Goal: Task Accomplishment & Management: Use online tool/utility

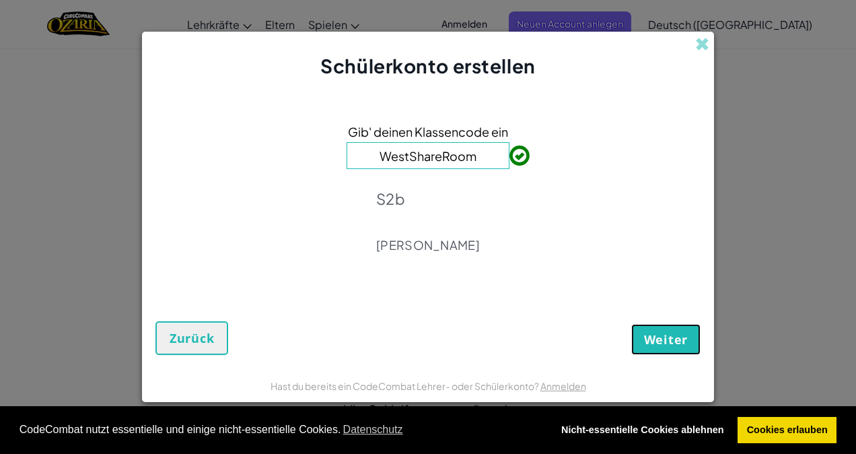
click at [660, 329] on button "Weiter" at bounding box center [665, 339] width 69 height 31
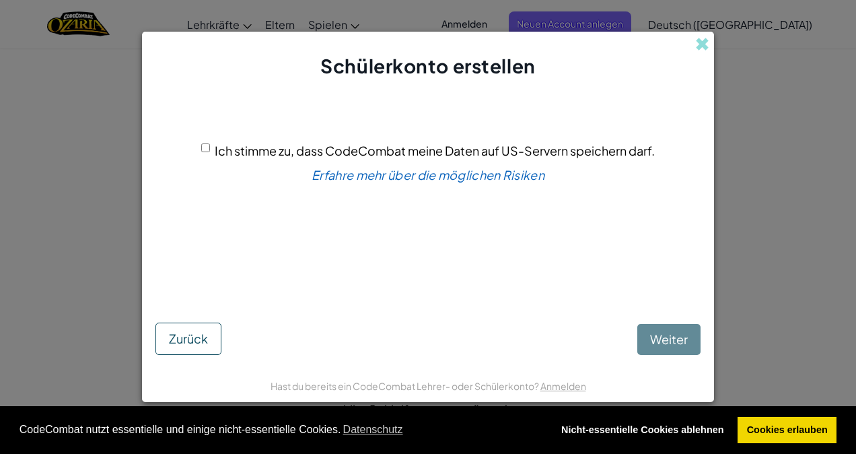
click at [207, 151] on input "Ich stimme zu, dass CodeCombat meine Daten auf US-Servern speichern darf." at bounding box center [205, 147] width 9 height 9
checkbox input "true"
click at [654, 338] on span "Weiter" at bounding box center [669, 338] width 38 height 15
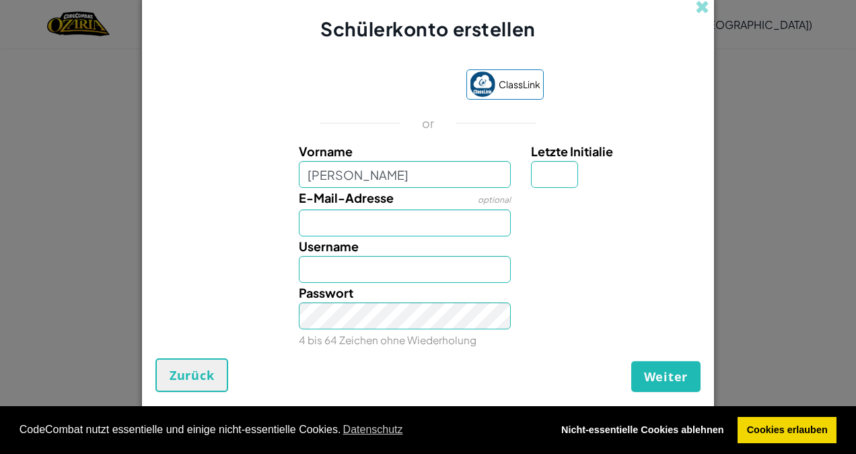
type input "[PERSON_NAME]"
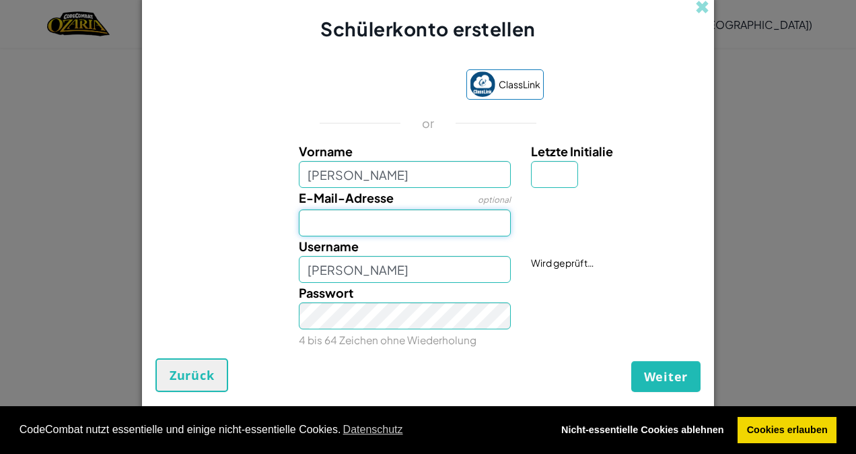
click at [311, 219] on input "E-Mail-Adresse" at bounding box center [405, 222] width 213 height 27
type input "lara.erni@klassen-cham.ch"
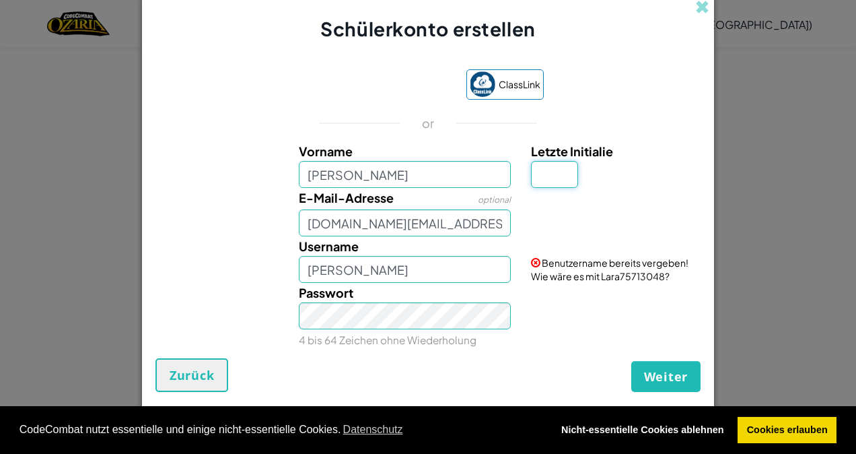
type input "E"
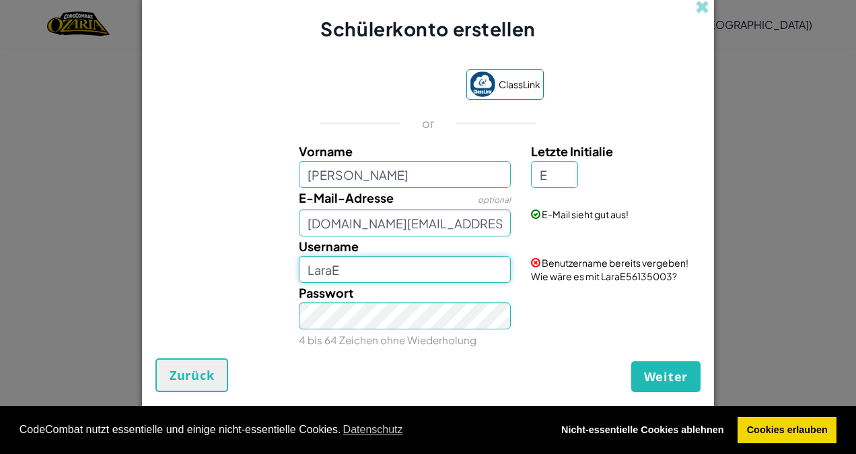
click at [368, 273] on input "LaraE" at bounding box center [405, 269] width 213 height 27
click at [661, 368] on span "Weiter" at bounding box center [666, 376] width 44 height 16
click at [651, 375] on button "Registrieren" at bounding box center [647, 376] width 107 height 31
click at [340, 269] on input "LaraE" at bounding box center [405, 269] width 213 height 27
type input "LaraErni"
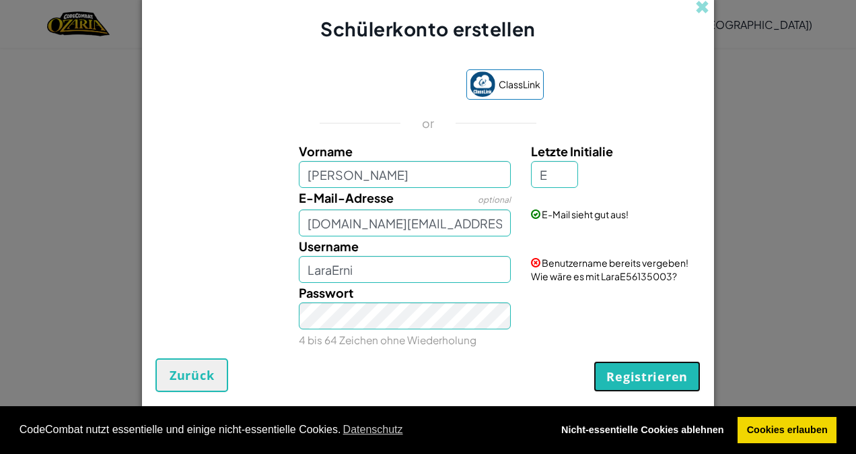
click at [642, 376] on button "Registrieren" at bounding box center [647, 376] width 107 height 31
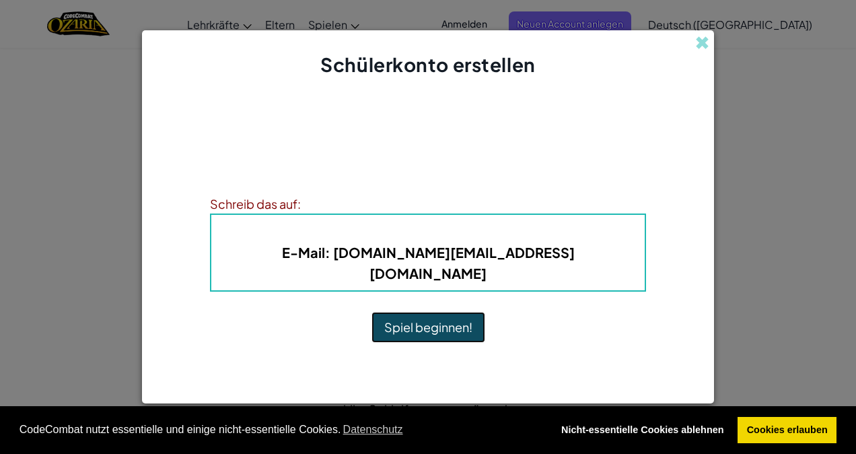
click at [431, 312] on button "Spiel beginnen!" at bounding box center [428, 327] width 114 height 31
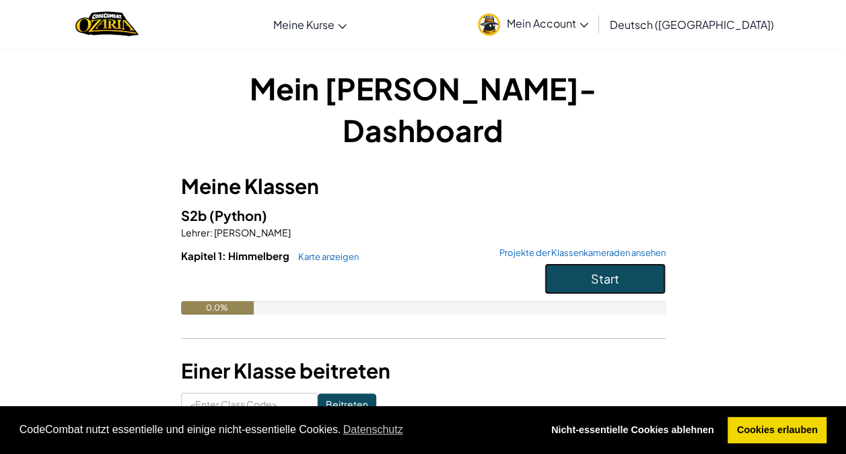
click at [610, 271] on span "Start" at bounding box center [605, 278] width 28 height 15
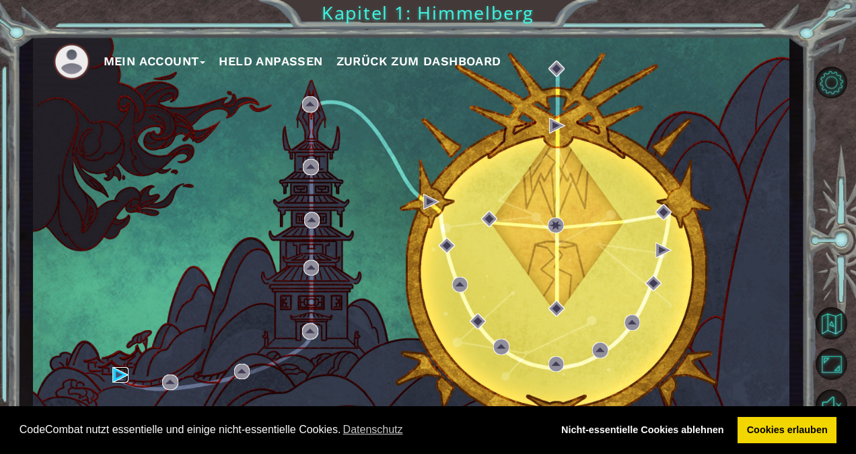
click at [120, 373] on img at bounding box center [120, 375] width 16 height 16
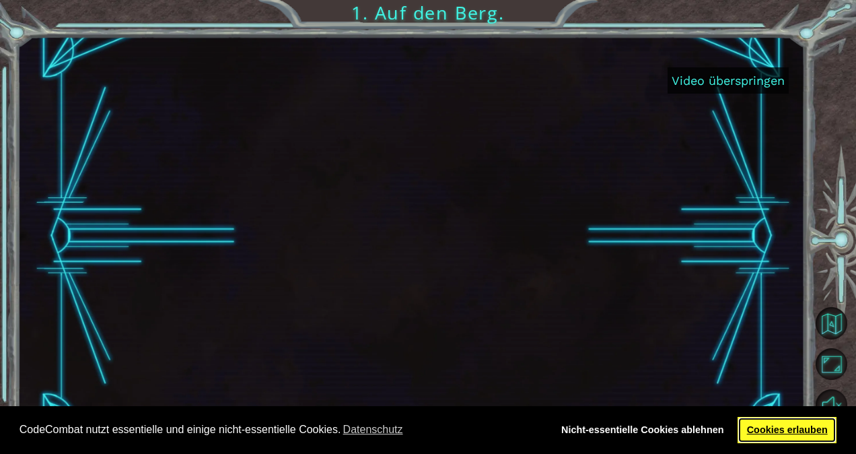
click at [782, 439] on link "Cookies erlauben" at bounding box center [787, 430] width 99 height 27
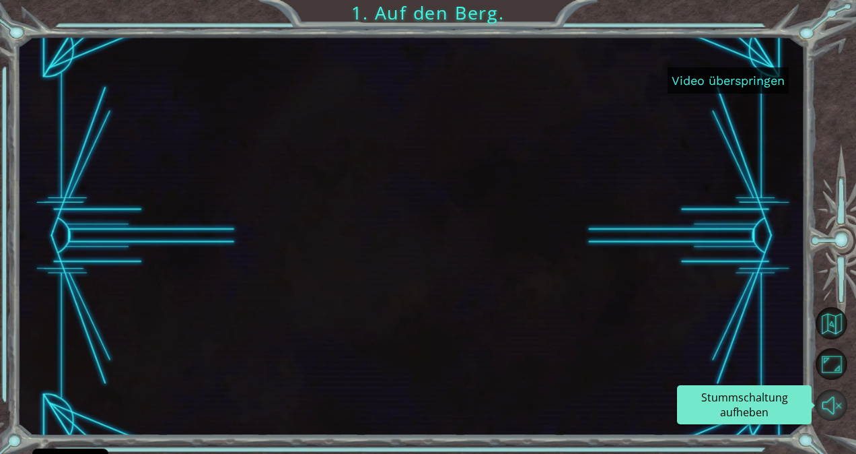
click at [839, 406] on button "Stummschaltung aufheben" at bounding box center [832, 405] width 32 height 32
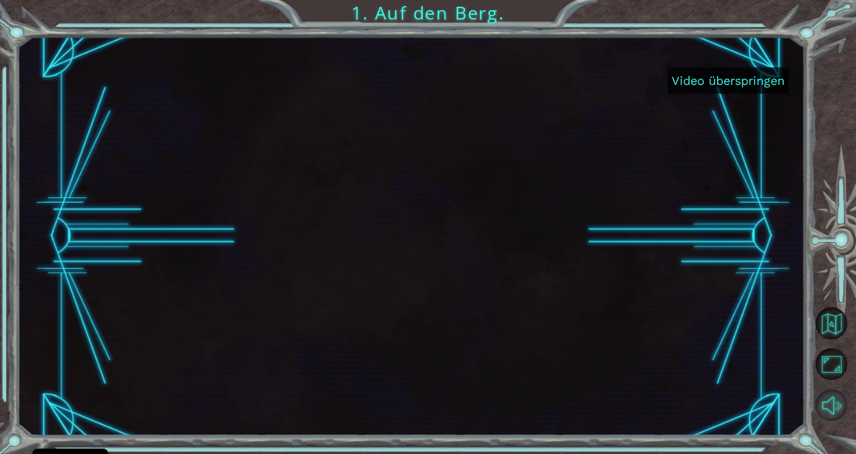
click at [839, 406] on button "Stummschalten" at bounding box center [832, 405] width 32 height 32
click at [839, 406] on button "Stummschaltung aufheben" at bounding box center [832, 405] width 32 height 32
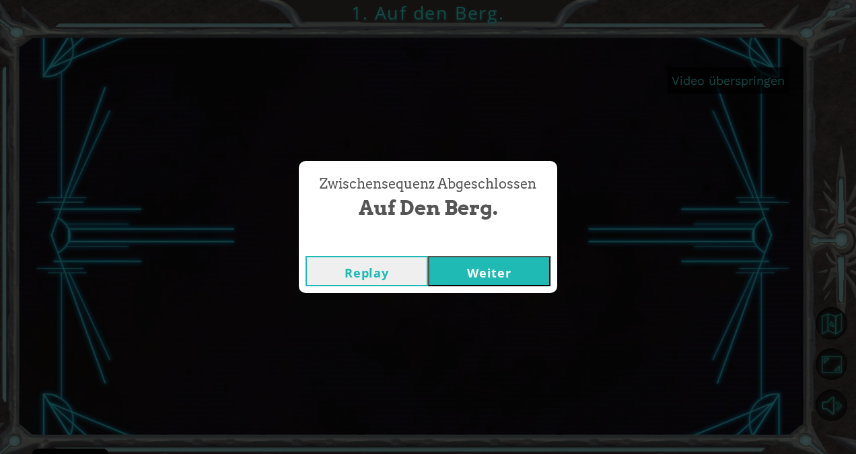
click at [466, 268] on button "Weiter" at bounding box center [489, 271] width 122 height 30
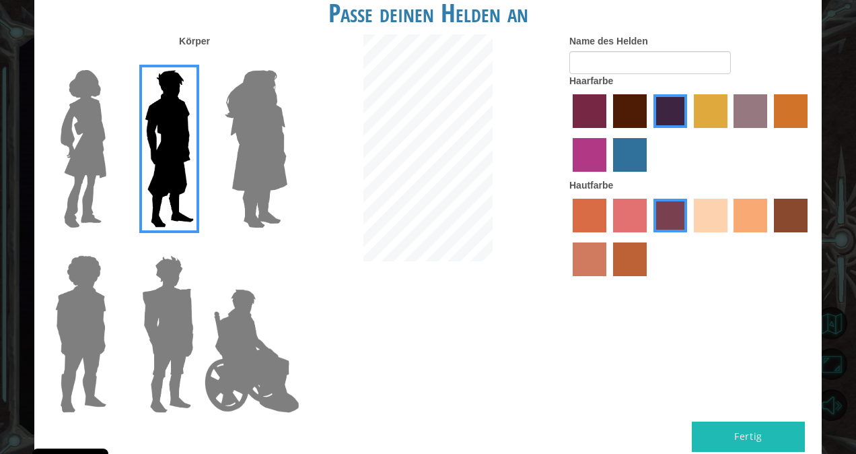
click at [620, 110] on label "maroon hair color" at bounding box center [630, 111] width 34 height 34
click at [608, 133] on input "maroon hair color" at bounding box center [608, 133] width 0 height 0
click at [86, 141] on img at bounding box center [83, 149] width 57 height 168
click at [112, 61] on input "Hero Connie" at bounding box center [112, 61] width 0 height 0
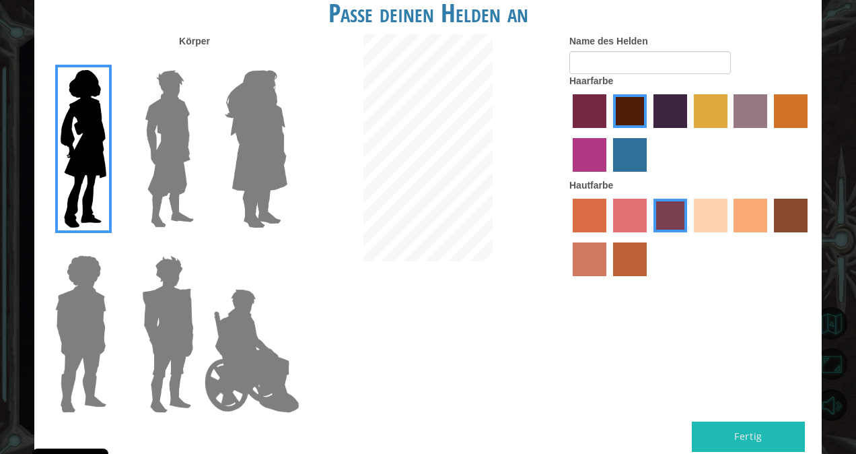
click at [182, 135] on img at bounding box center [169, 149] width 60 height 168
click at [199, 61] on input "Hero Lars" at bounding box center [199, 61] width 0 height 0
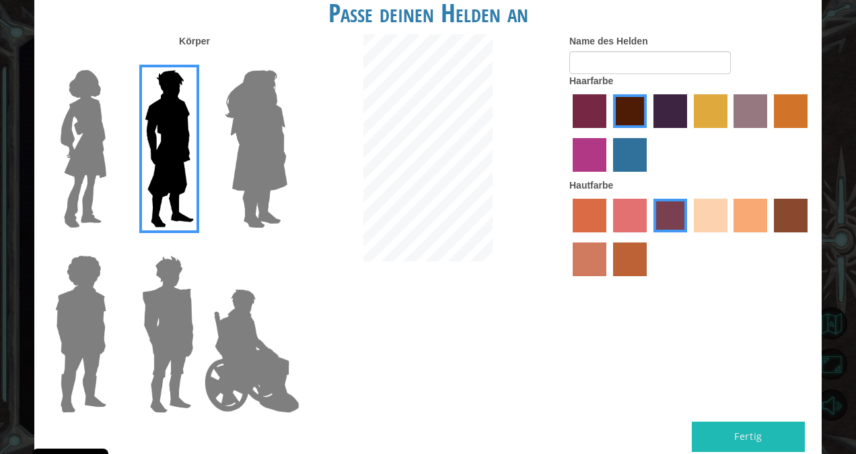
click at [255, 136] on img at bounding box center [255, 149] width 73 height 168
click at [287, 61] on input "Hero Amethyst" at bounding box center [287, 61] width 0 height 0
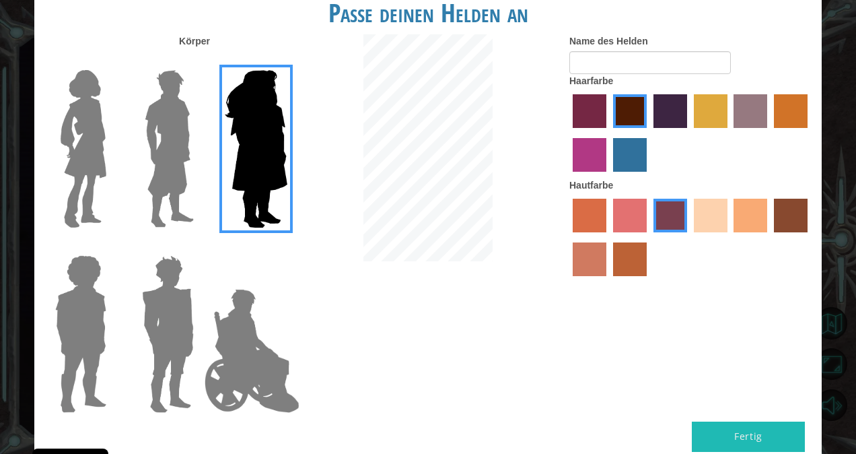
click at [104, 331] on img at bounding box center [81, 334] width 62 height 168
click at [112, 246] on input "Hero Steven" at bounding box center [112, 246] width 0 height 0
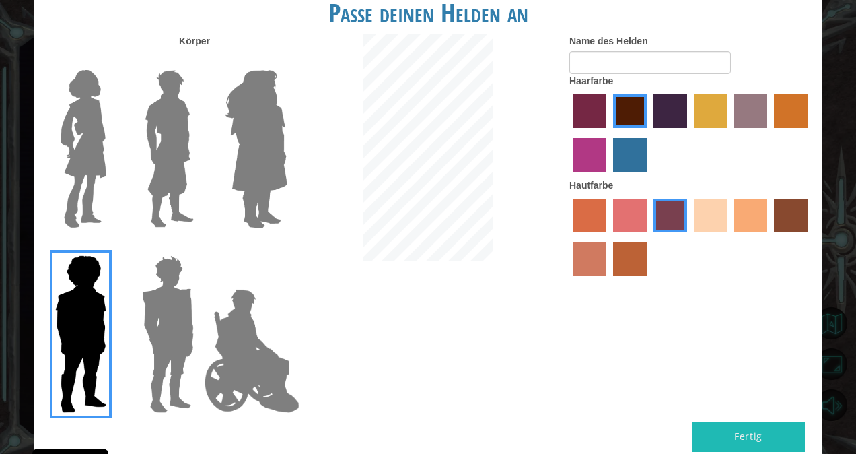
click at [85, 178] on img at bounding box center [83, 149] width 57 height 168
click at [112, 61] on input "Hero Connie" at bounding box center [112, 61] width 0 height 0
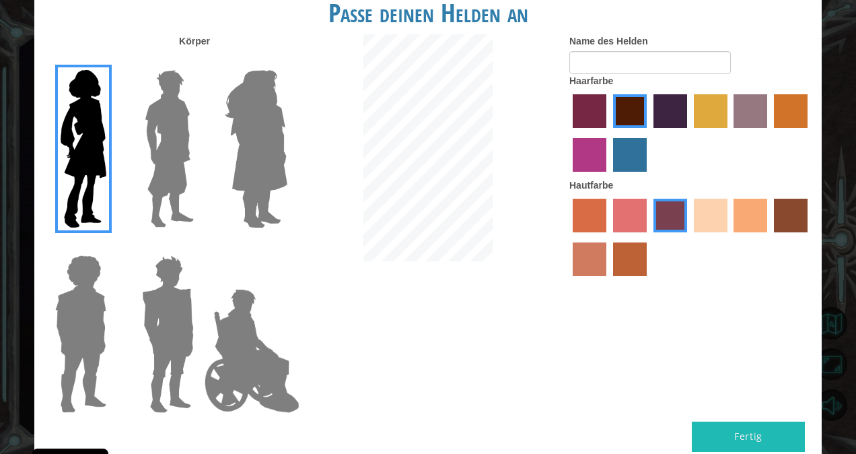
click at [711, 213] on label "sandy beach skin color" at bounding box center [711, 216] width 34 height 34
click at [689, 237] on input "sandy beach skin color" at bounding box center [689, 237] width 0 height 0
click at [754, 215] on label "tacao skin color" at bounding box center [751, 216] width 34 height 34
click at [730, 237] on input "tacao skin color" at bounding box center [730, 237] width 0 height 0
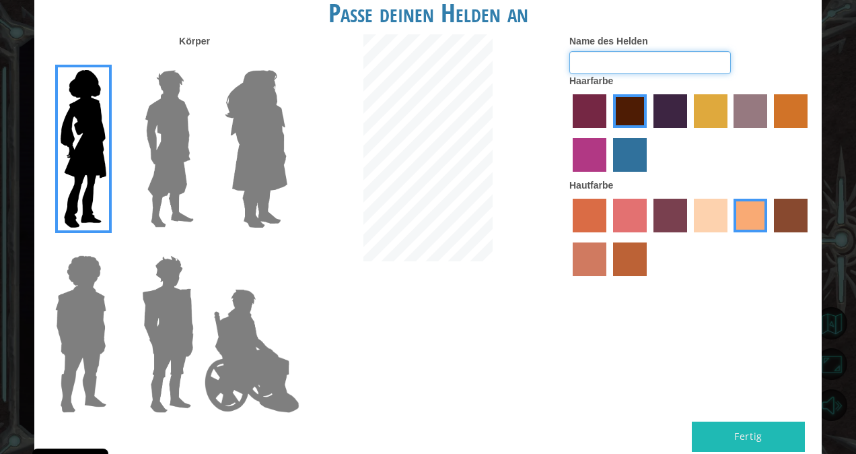
click at [605, 60] on input "Name des Helden" at bounding box center [650, 62] width 162 height 23
type input "[PERSON_NAME]"
click at [625, 210] on label "froly skin color" at bounding box center [630, 216] width 34 height 34
click at [608, 237] on input "froly skin color" at bounding box center [608, 237] width 0 height 0
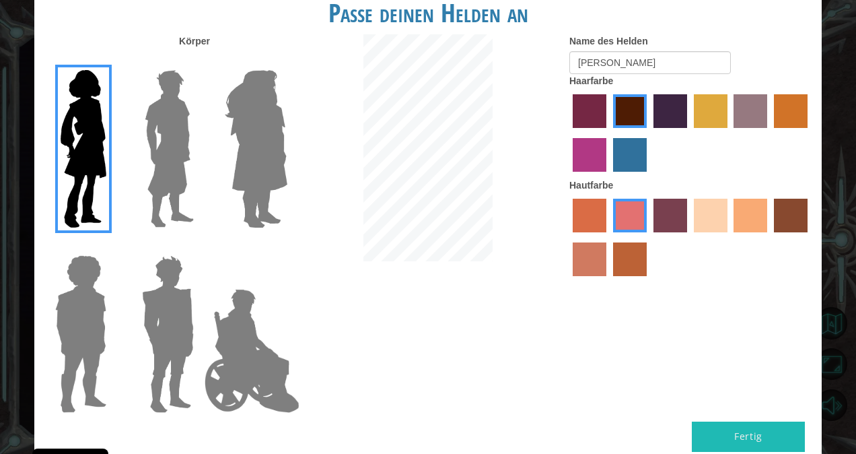
click at [746, 213] on label "tacao skin color" at bounding box center [751, 216] width 34 height 34
click at [730, 237] on input "tacao skin color" at bounding box center [730, 237] width 0 height 0
click at [734, 437] on button "Fertig" at bounding box center [748, 436] width 113 height 30
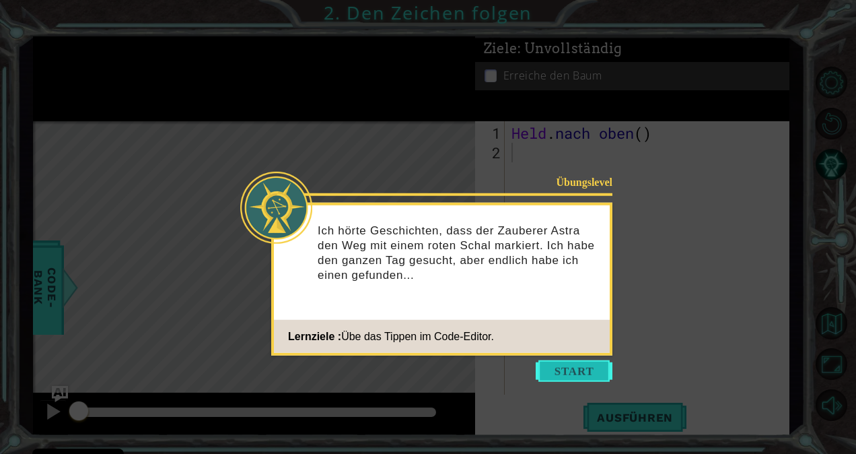
click at [579, 369] on button "Anfangen" at bounding box center [574, 371] width 77 height 22
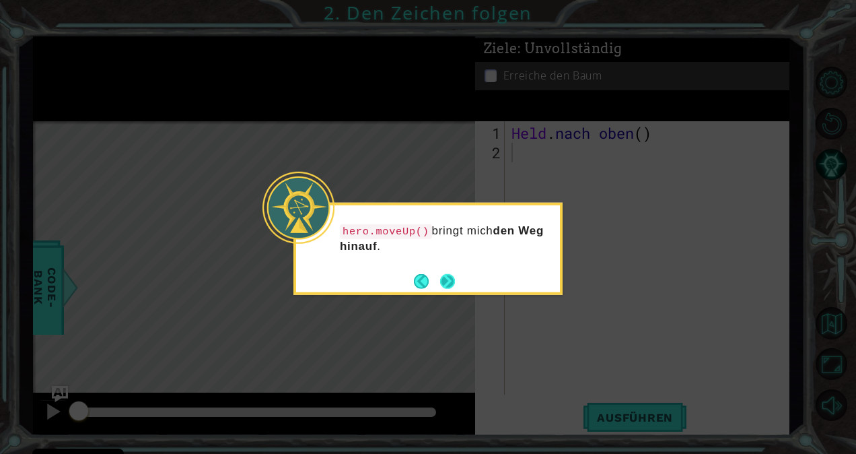
click at [452, 282] on button "Nächster" at bounding box center [446, 280] width 15 height 15
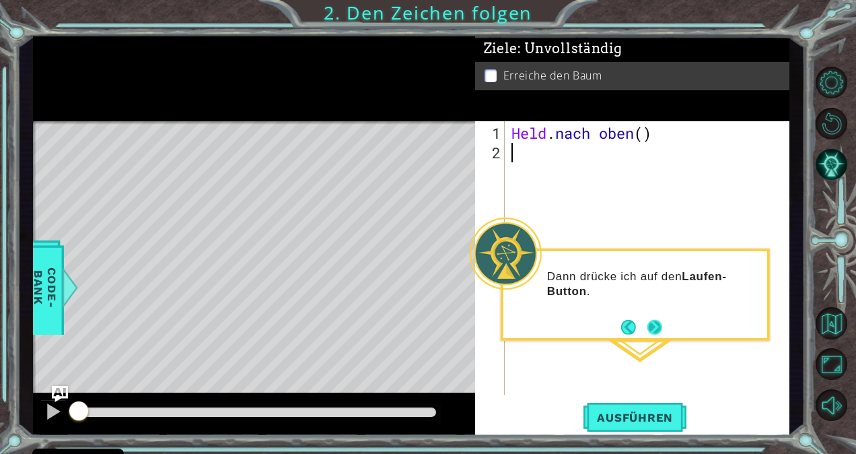
click at [649, 326] on button "Nächster" at bounding box center [655, 326] width 16 height 16
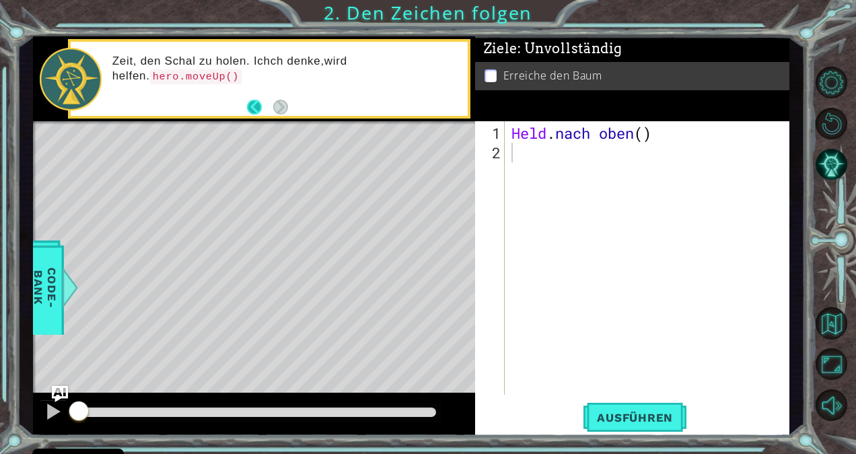
click at [248, 101] on button "Zurück" at bounding box center [260, 107] width 26 height 15
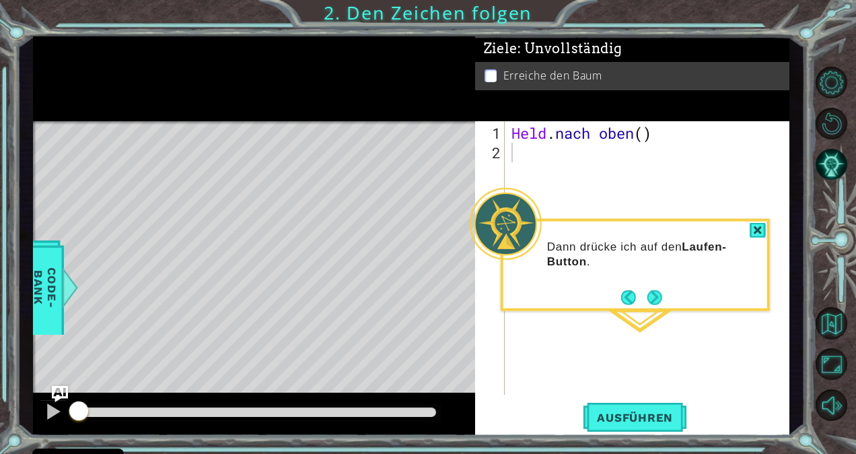
drag, startPoint x: 329, startPoint y: 338, endPoint x: 366, endPoint y: 244, distance: 101.2
click at [366, 244] on div "Level-Karte" at bounding box center [344, 319] width 622 height 396
click at [48, 408] on div at bounding box center [52, 410] width 17 height 17
click at [268, 296] on div "Level-Karte" at bounding box center [344, 319] width 622 height 396
click at [265, 274] on div "Level-Karte" at bounding box center [344, 319] width 622 height 396
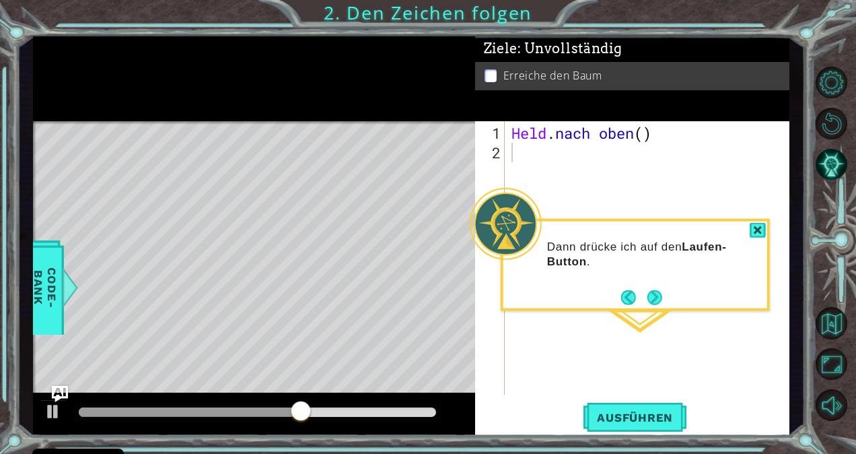
click at [257, 180] on div "Level-Karte" at bounding box center [344, 319] width 622 height 396
click at [654, 292] on button "Nächster" at bounding box center [654, 297] width 22 height 22
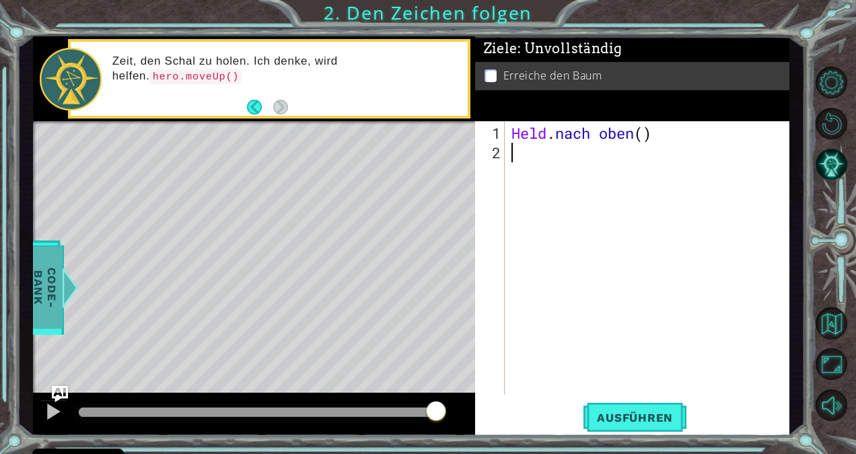
click at [48, 280] on span "Code-Bank" at bounding box center [45, 287] width 35 height 82
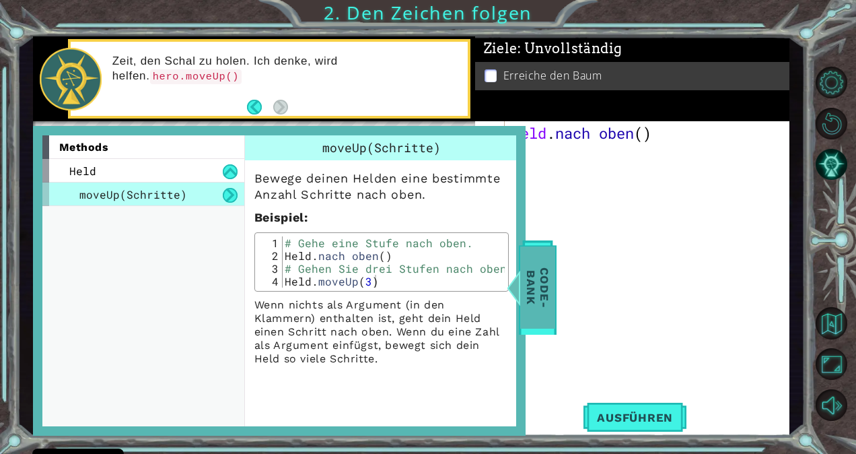
click at [522, 282] on div at bounding box center [513, 287] width 17 height 40
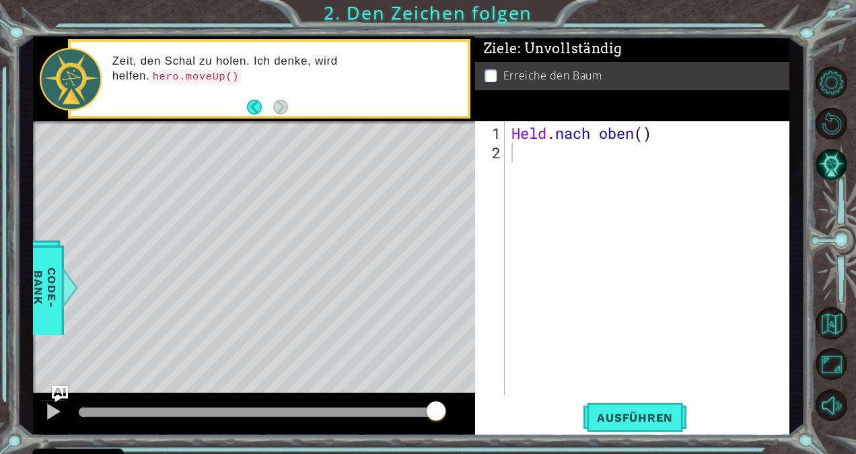
drag, startPoint x: 250, startPoint y: 317, endPoint x: 289, endPoint y: 172, distance: 150.7
click at [289, 172] on div "Level-Karte" at bounding box center [344, 319] width 622 height 396
click at [628, 407] on button "Ausführen" at bounding box center [634, 417] width 103 height 32
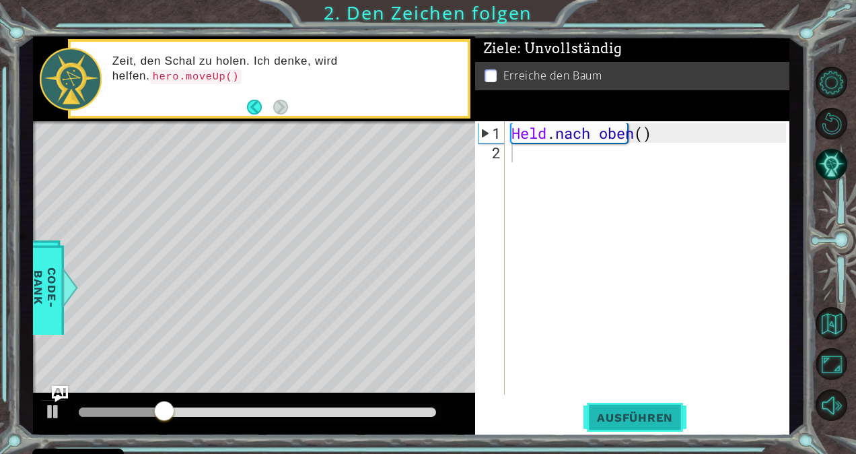
click at [628, 407] on button "Ausführen" at bounding box center [634, 417] width 103 height 32
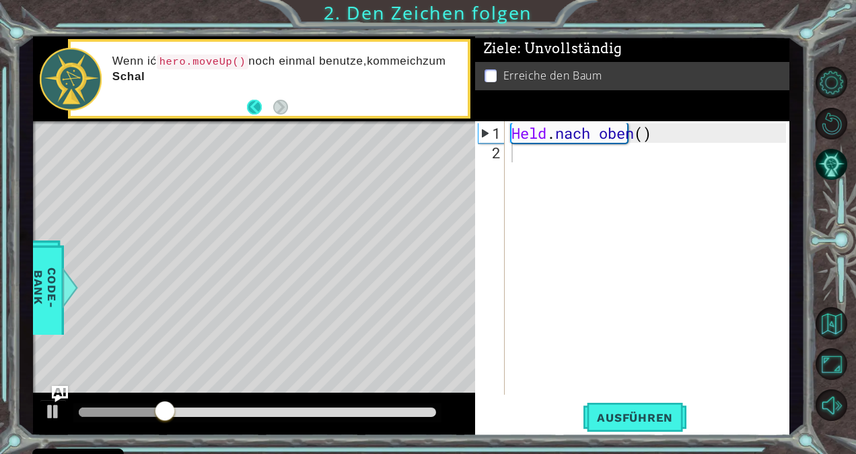
click at [249, 104] on button "Zurück" at bounding box center [260, 107] width 26 height 15
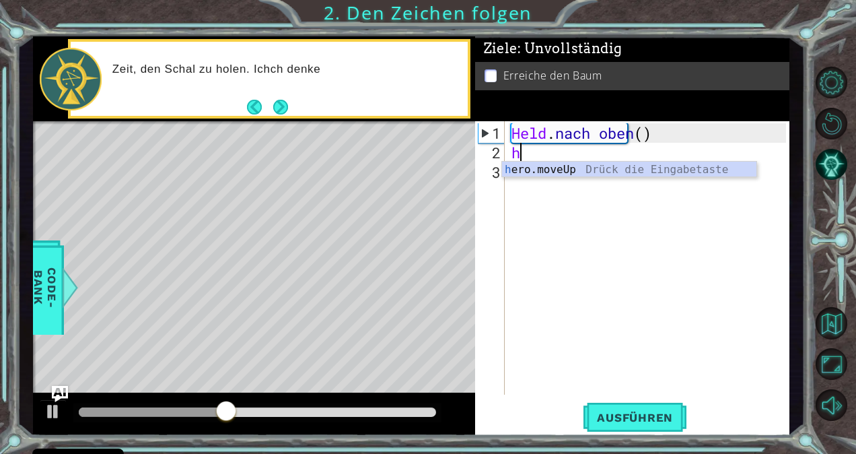
type textarea "he"
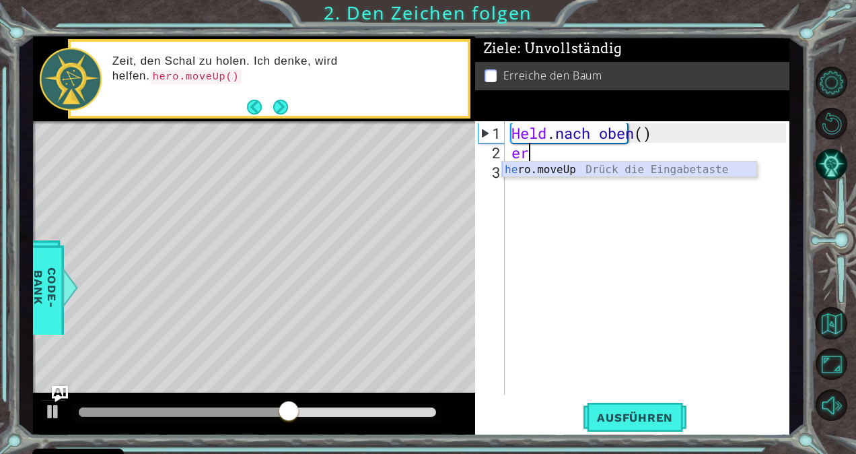
click at [534, 162] on div "he ro.moveUp Drück die Eingabetaste" at bounding box center [629, 186] width 255 height 48
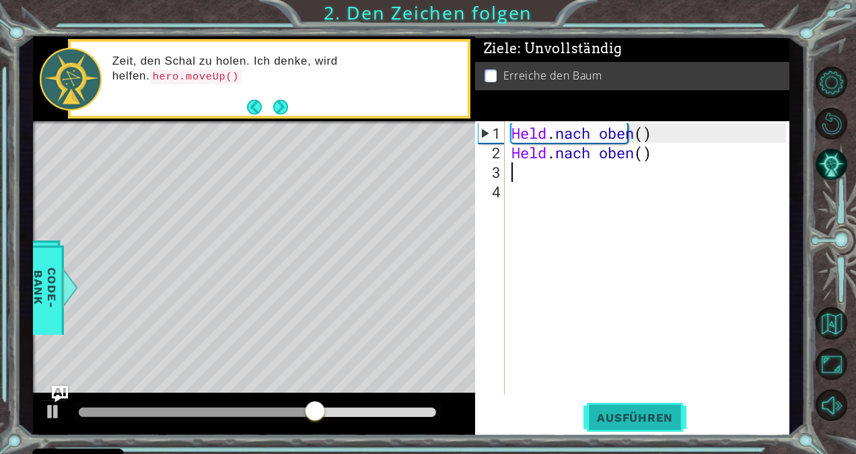
click at [611, 412] on span "Ausführen" at bounding box center [634, 417] width 103 height 13
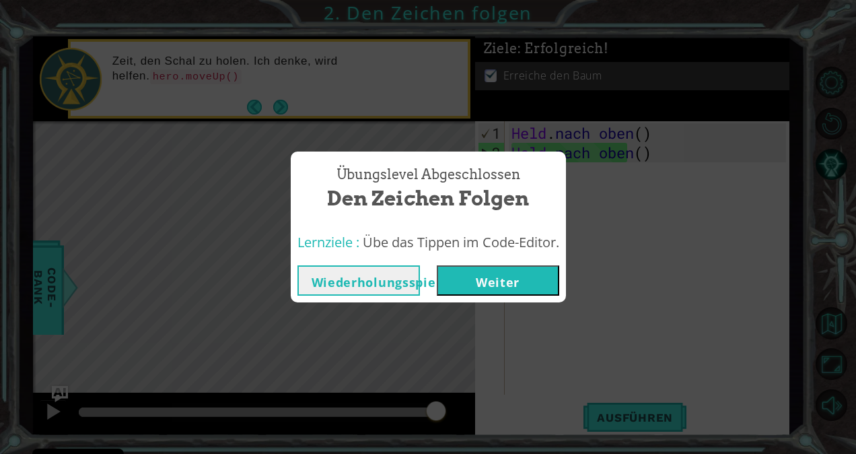
click at [505, 284] on button "Weiter" at bounding box center [498, 280] width 122 height 30
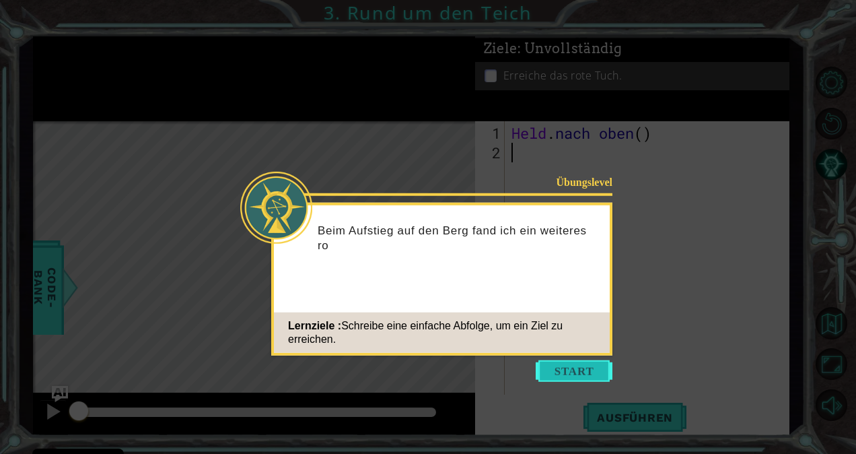
click at [557, 369] on button "Anfangen" at bounding box center [574, 371] width 77 height 22
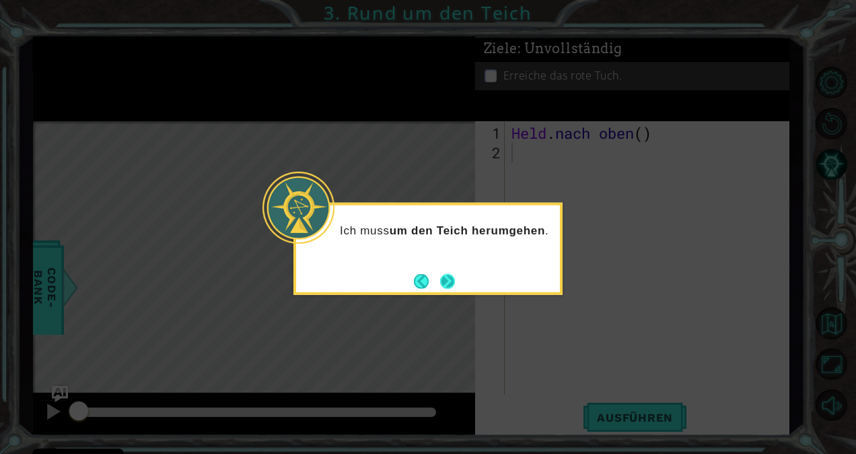
click at [449, 276] on button "Nächster" at bounding box center [447, 280] width 15 height 15
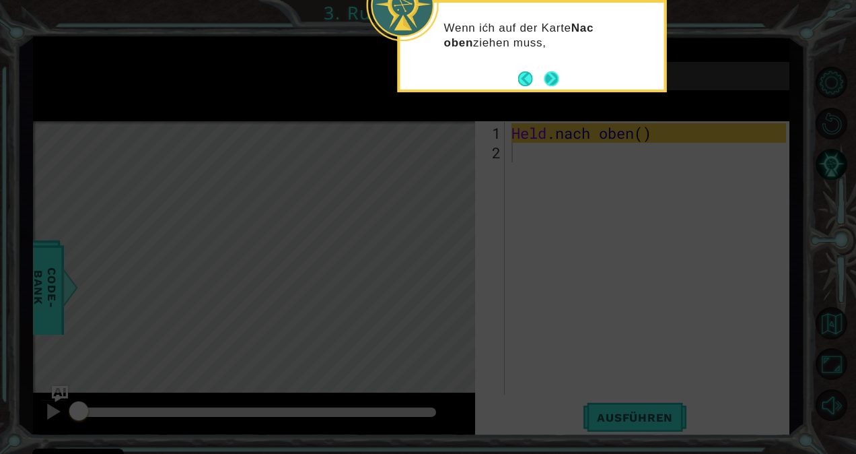
click at [557, 78] on button "Nächster" at bounding box center [551, 78] width 15 height 15
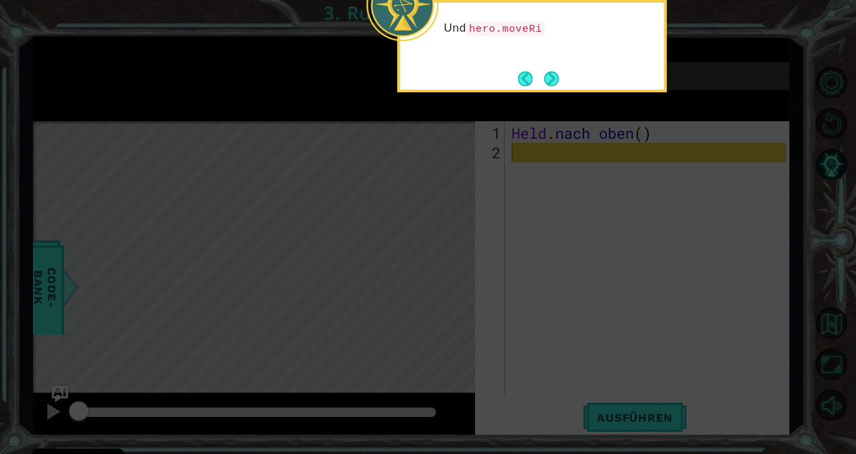
click at [557, 78] on button "Nächster" at bounding box center [551, 78] width 18 height 18
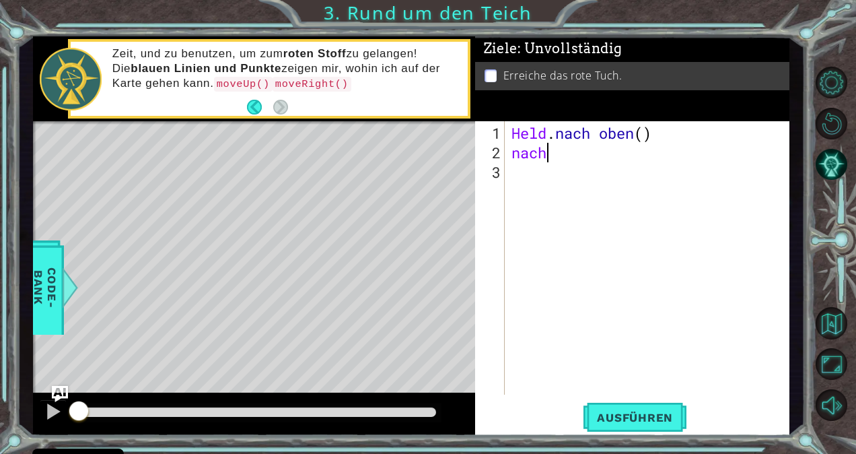
scroll to position [0, 1]
type textarea "n"
type textarea "hero.moveUp("
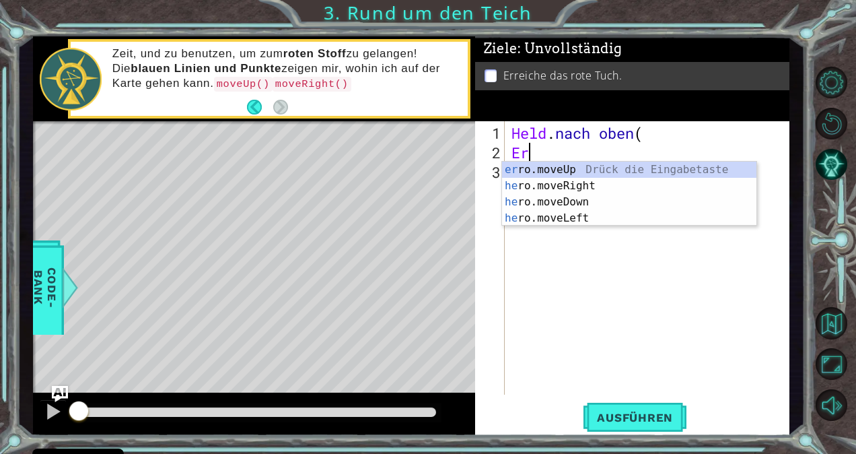
type textarea "H"
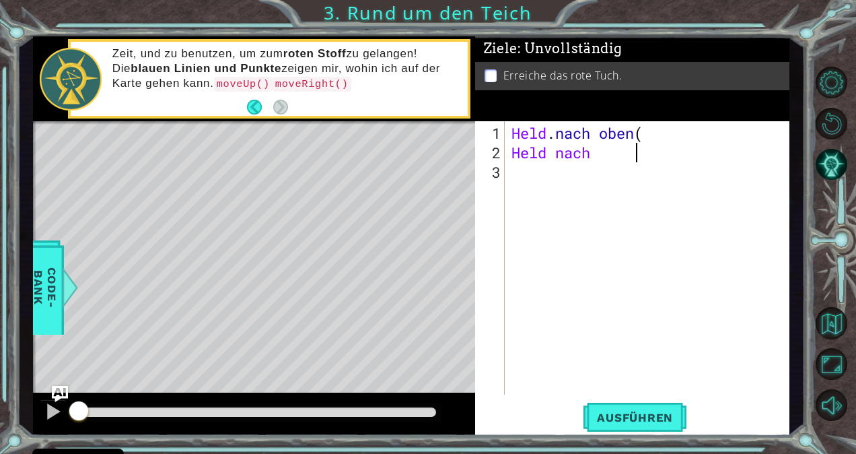
scroll to position [0, 5]
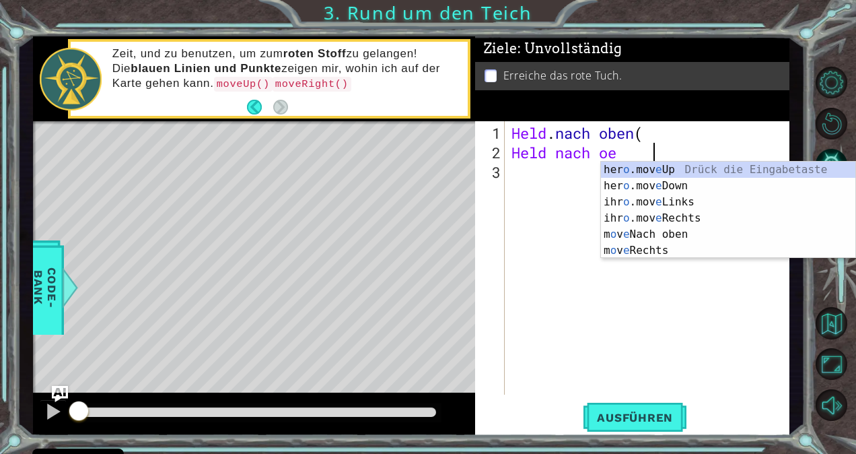
type textarea "Held nach o"
click at [680, 168] on div "her o .moveUp Drück die Eingabetaste ihr o.moveDown Drück die Eingabetaste ihr …" at bounding box center [728, 226] width 255 height 129
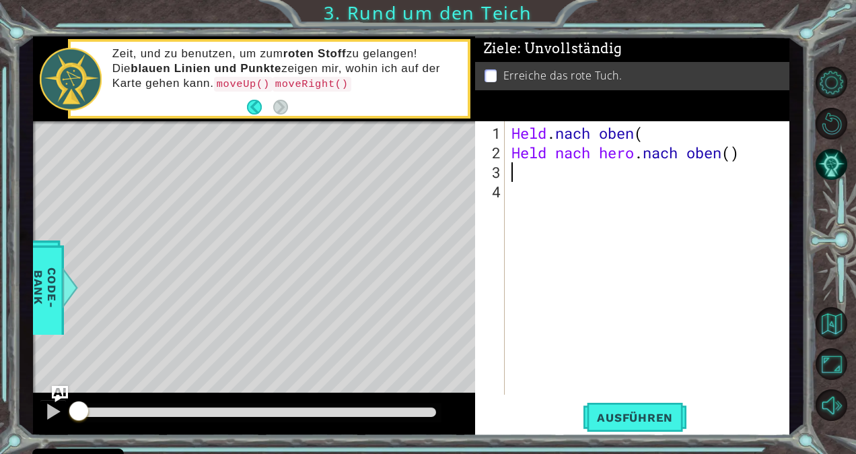
click at [637, 152] on div "Held . nach oben ( Held nach hero . nach oben ( )" at bounding box center [651, 279] width 284 height 312
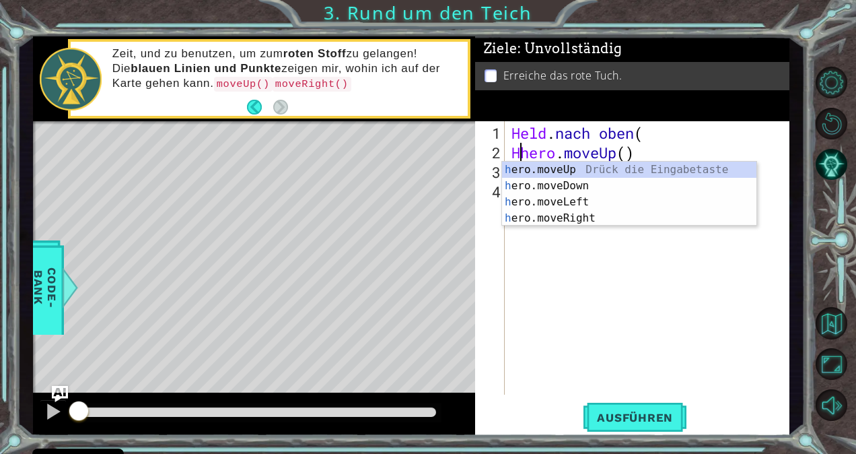
type textarea "hero.moveUp()"
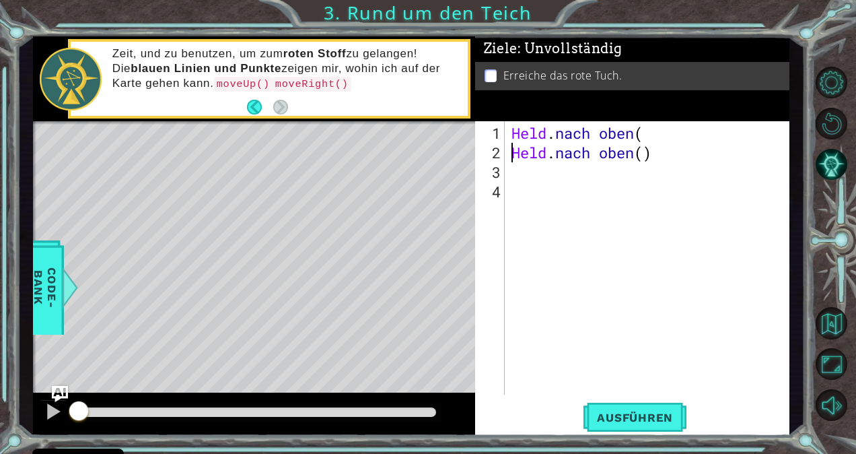
click at [532, 176] on div "Held . nach oben ( Held . nach oben ( )" at bounding box center [651, 279] width 284 height 312
type textarea "Held nach rechts"
click at [527, 189] on div "Held . nach oben ( Held . nach oben ( ) Held nach rechts" at bounding box center [651, 279] width 284 height 312
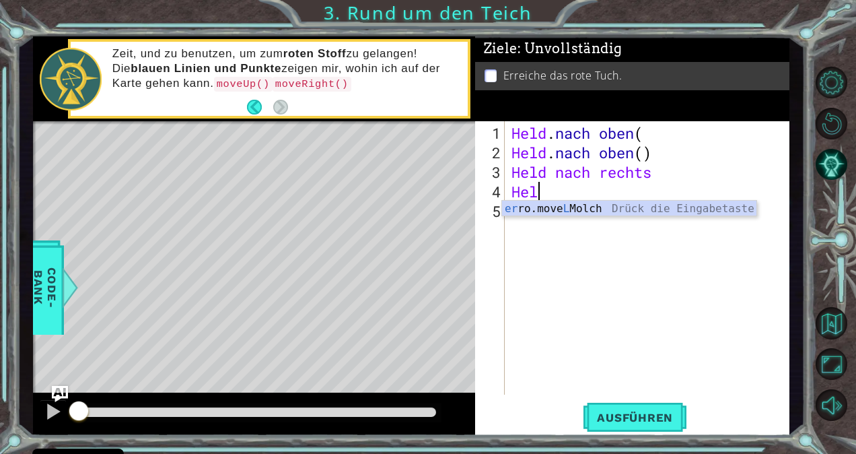
scroll to position [0, 0]
click at [551, 210] on div "er ro.move L Molch Drück die Eingabetaste" at bounding box center [629, 225] width 255 height 48
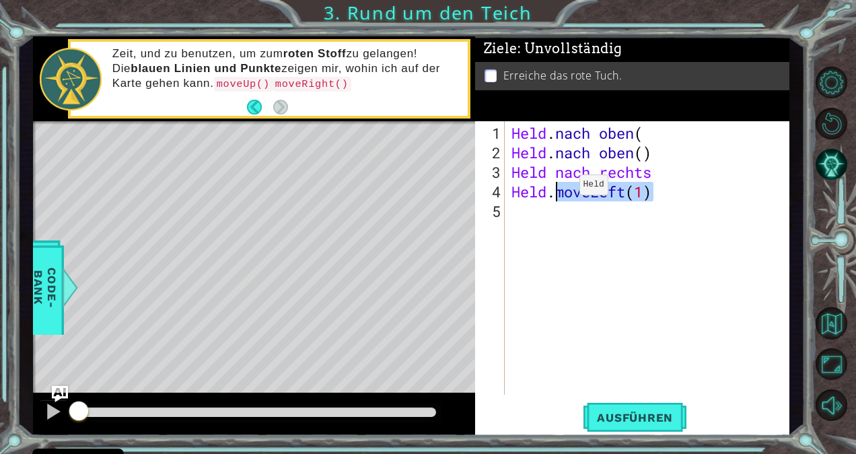
drag, startPoint x: 659, startPoint y: 194, endPoint x: 559, endPoint y: 190, distance: 100.4
click at [559, 190] on div "Held . nach oben ( Held . nach oben ( ) Held nach rechts Held . moveLeft ( 1 )" at bounding box center [651, 279] width 284 height 312
type textarea "hero.nach oben"
click at [633, 423] on span "Ausführen" at bounding box center [634, 417] width 103 height 13
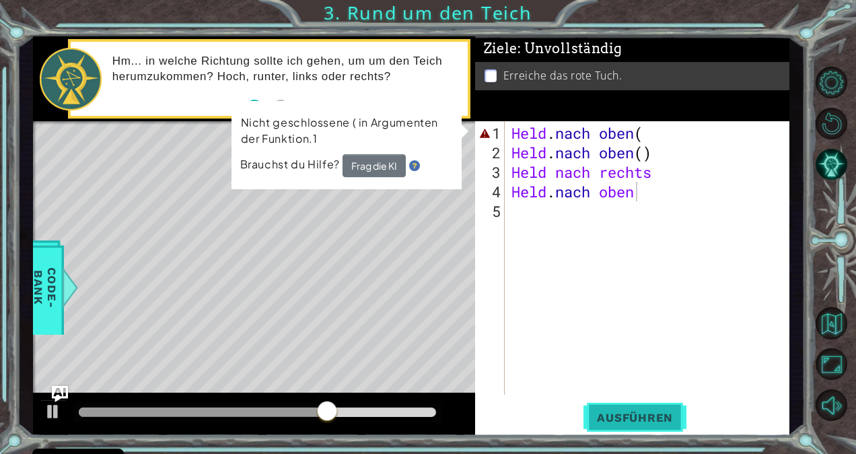
click at [627, 425] on button "Ausführen" at bounding box center [634, 417] width 103 height 32
